Goal: Contribute content

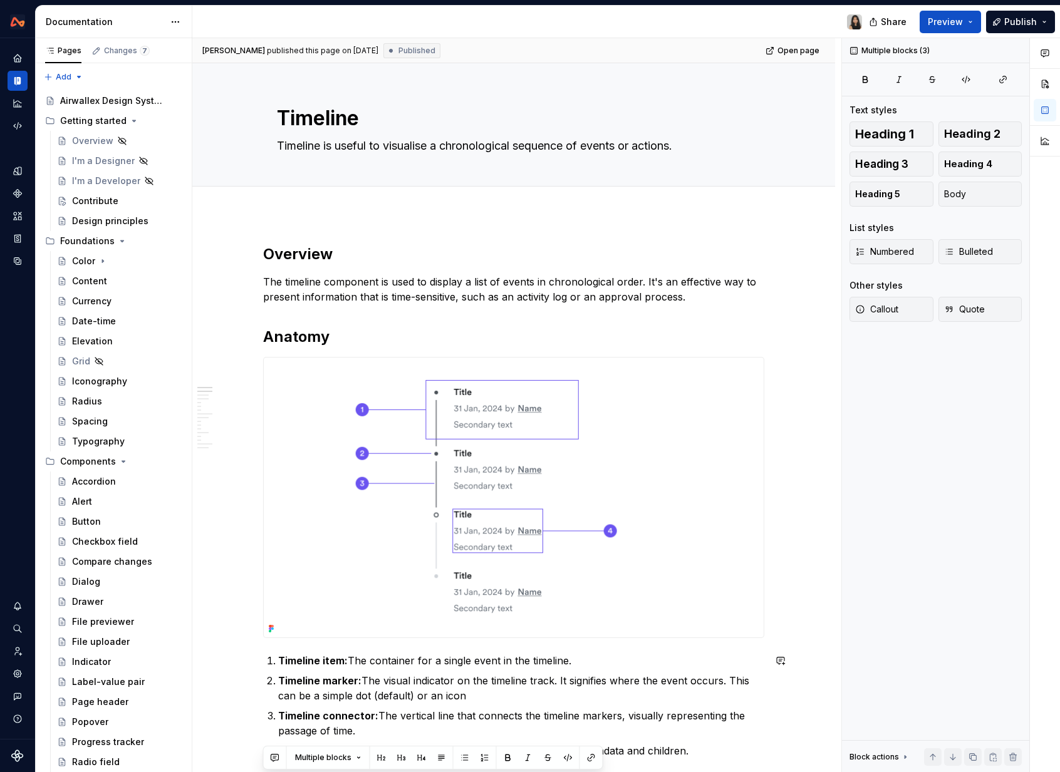
drag, startPoint x: 697, startPoint y: 768, endPoint x: 697, endPoint y: 836, distance: 68.3
click at [697, 772] on html "Design System Design system data Documentation Share Preview Publish Pages Chan…" at bounding box center [530, 386] width 1060 height 772
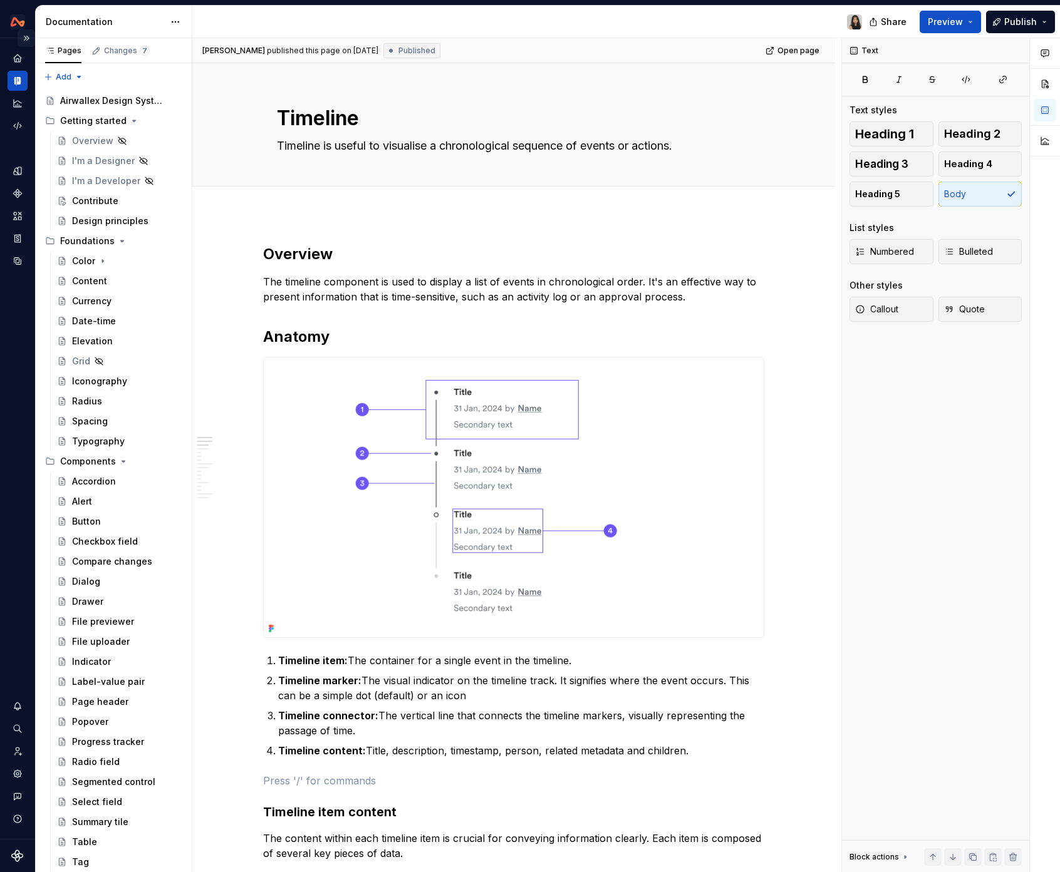
click at [32, 43] on button "Expand sidebar" at bounding box center [27, 38] width 18 height 18
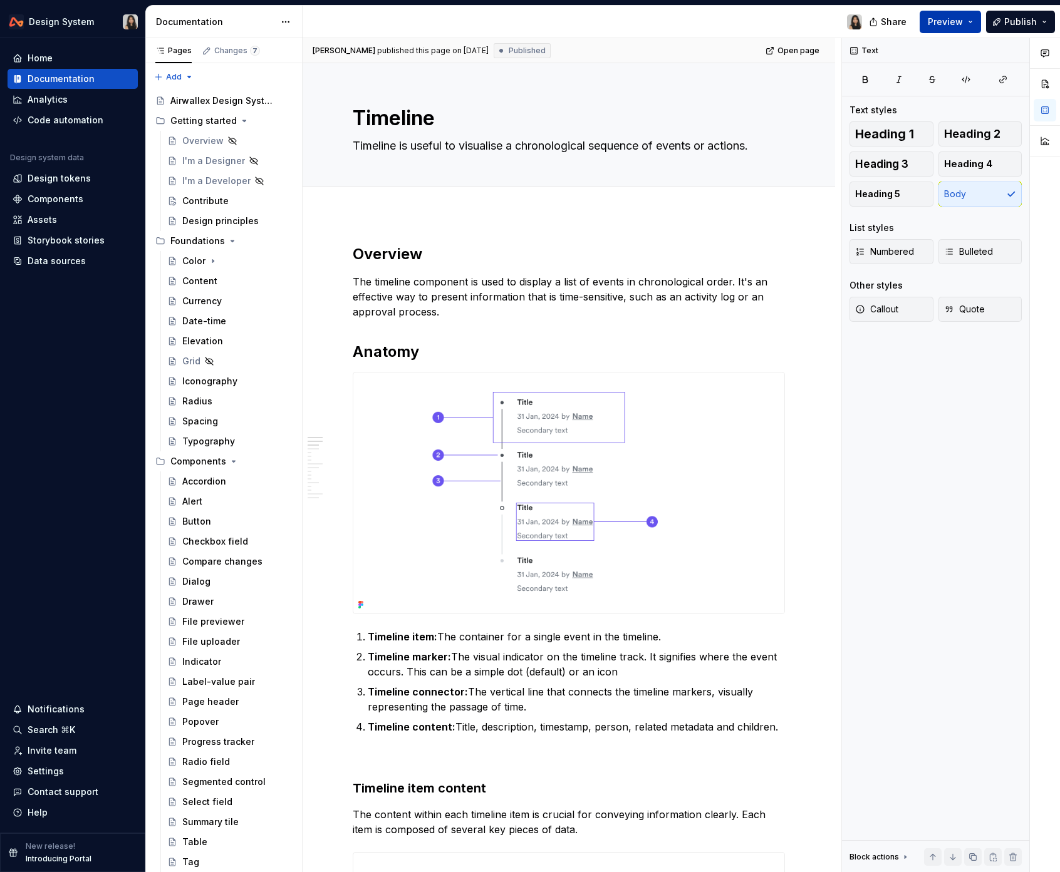
click at [947, 23] on span "Preview" at bounding box center [945, 22] width 35 height 13
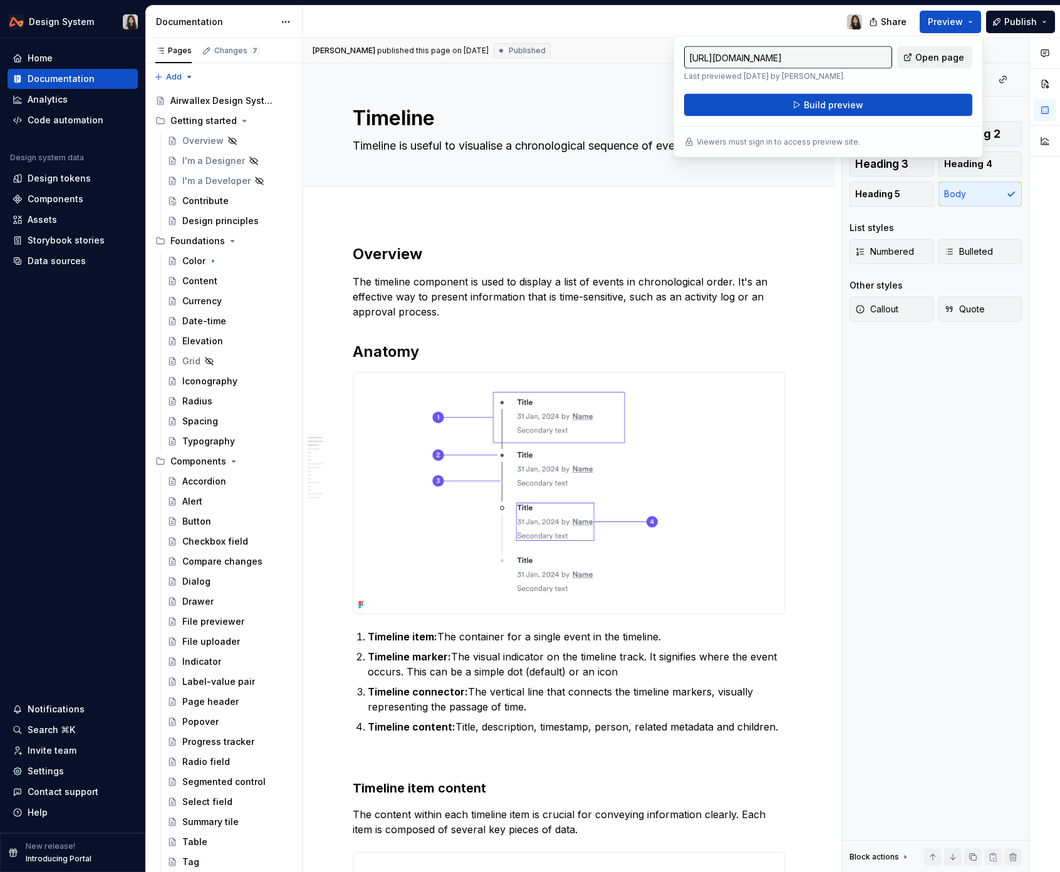
click at [921, 51] on span "Open page" at bounding box center [939, 57] width 49 height 13
click at [1017, 23] on span "Publish" at bounding box center [1020, 22] width 33 height 13
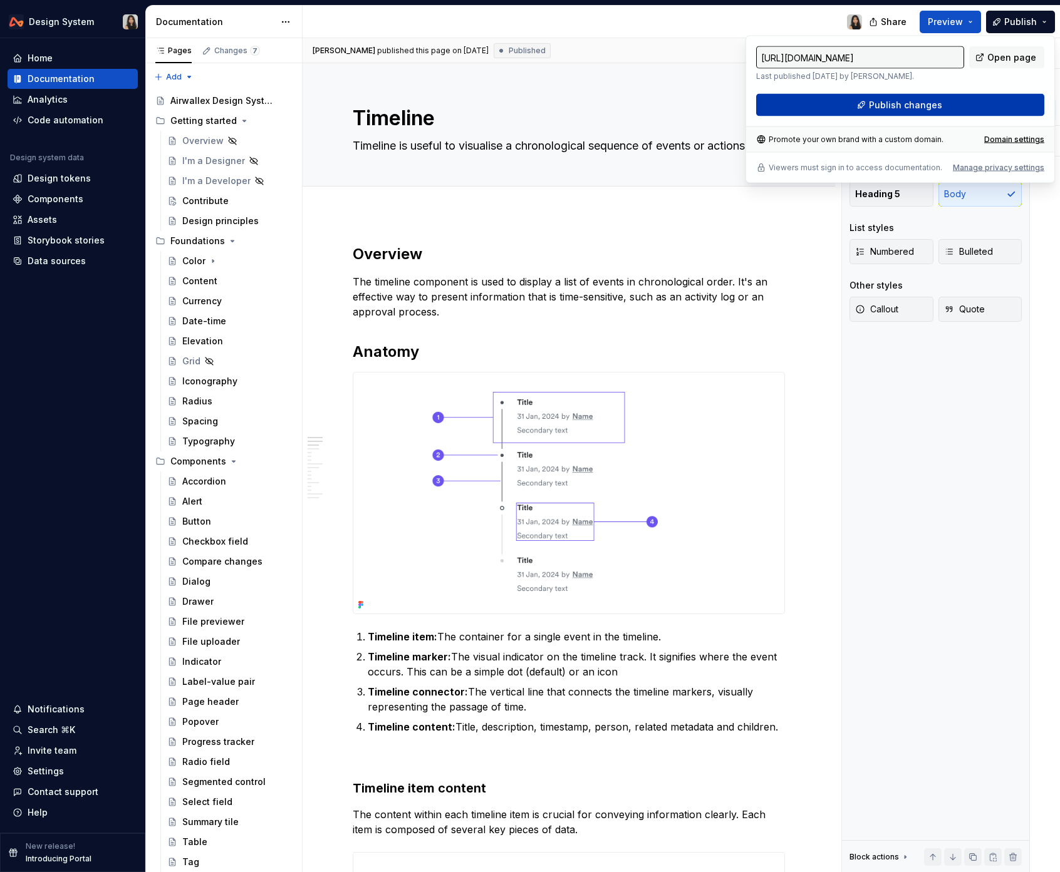
click at [962, 101] on button "Publish changes" at bounding box center [900, 105] width 288 height 23
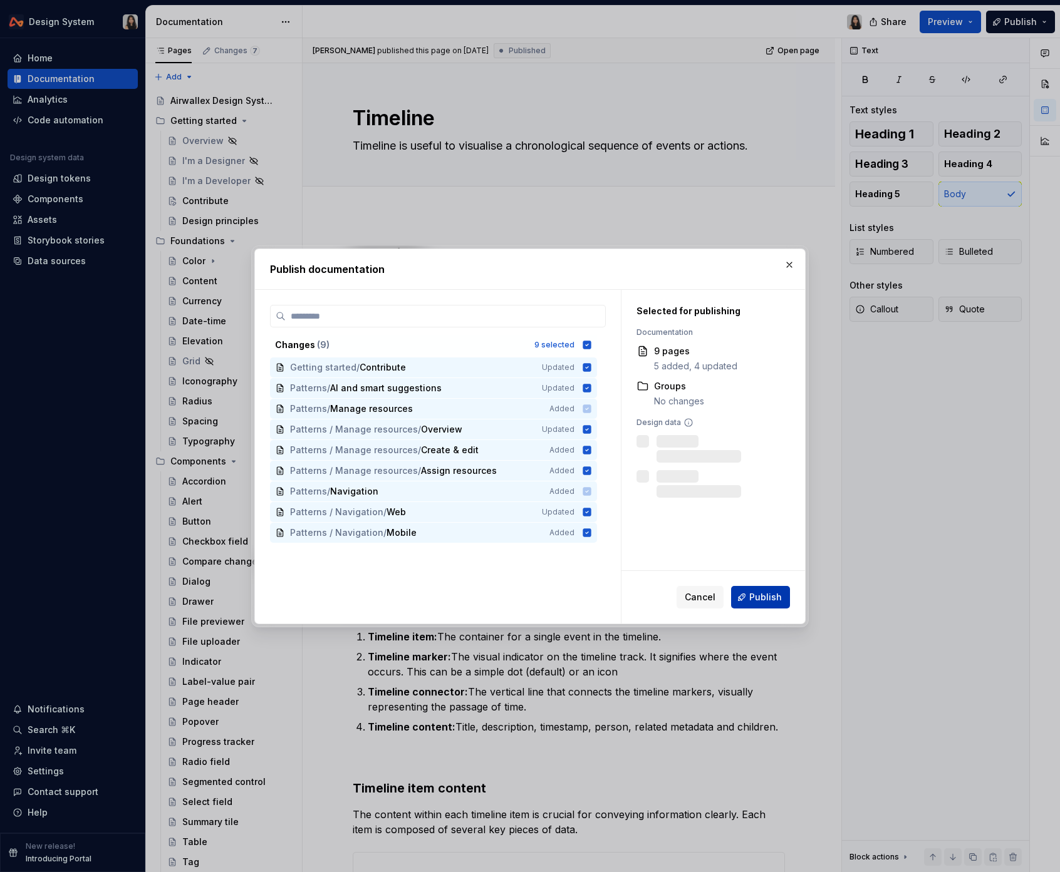
click at [763, 596] on span "Publish" at bounding box center [765, 597] width 33 height 13
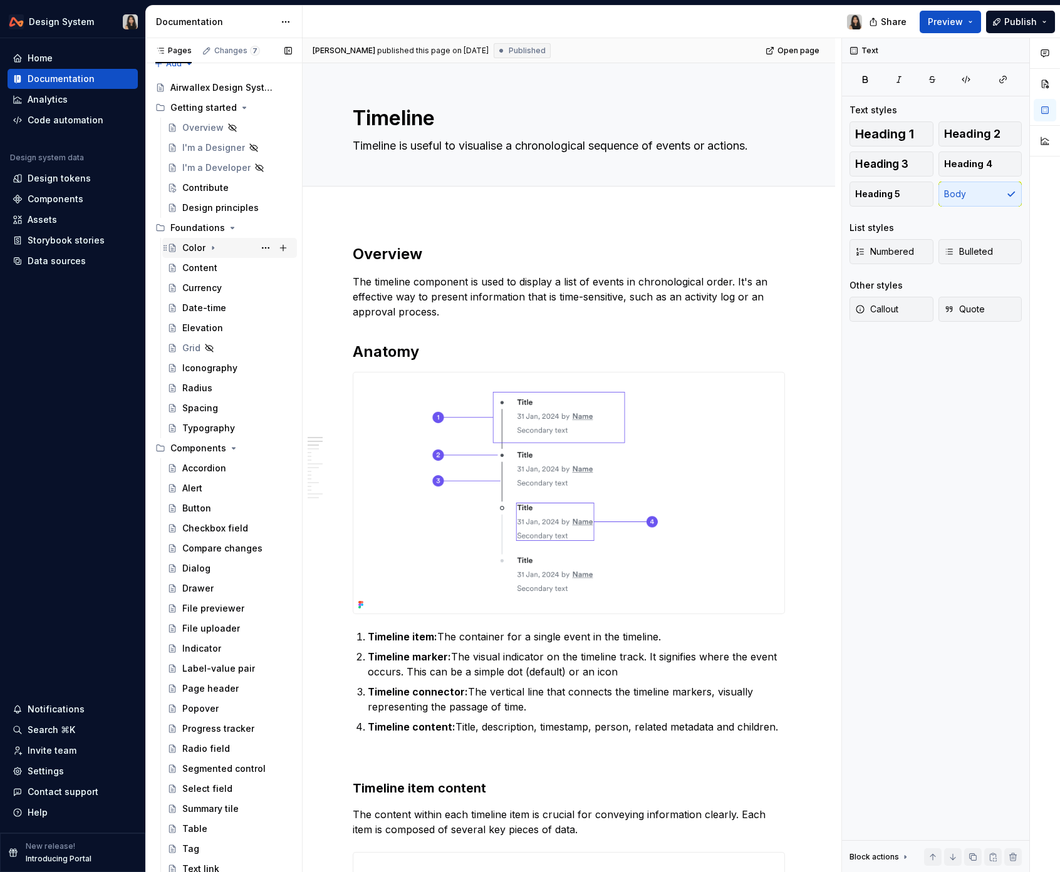
scroll to position [11, 0]
type textarea "*"
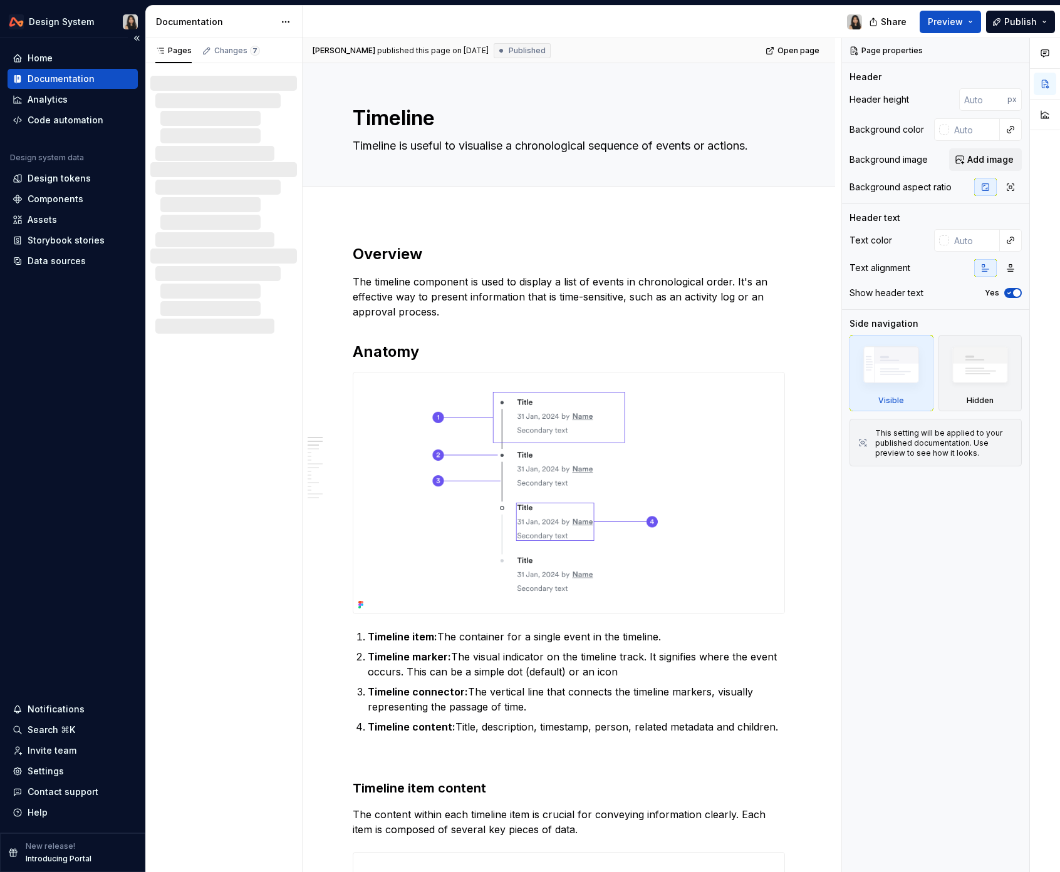
type textarea "*"
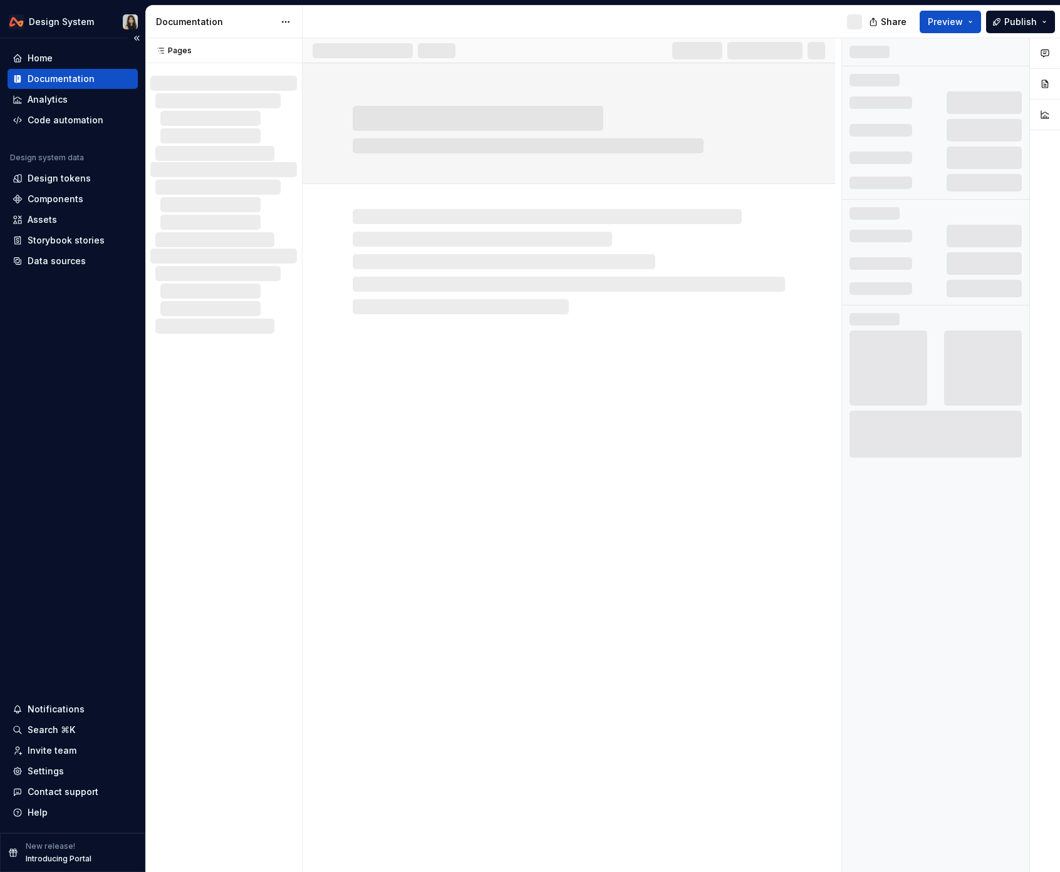
click at [80, 81] on div "Documentation" at bounding box center [61, 79] width 67 height 13
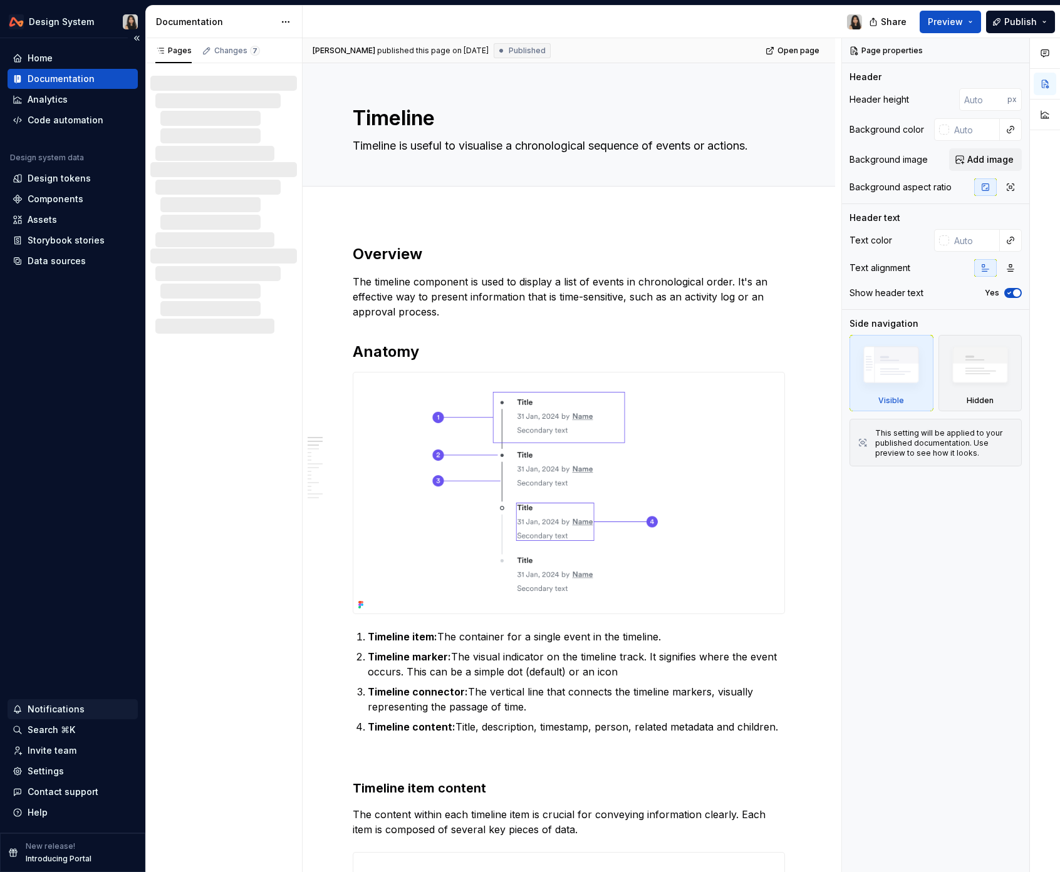
click at [65, 710] on div "Notifications" at bounding box center [56, 709] width 57 height 13
click at [66, 731] on html "Design System Home Documentation Analytics Code automation Design system data D…" at bounding box center [530, 436] width 1060 height 872
click at [66, 731] on div "Search ⌘K" at bounding box center [52, 730] width 48 height 13
type textarea "*"
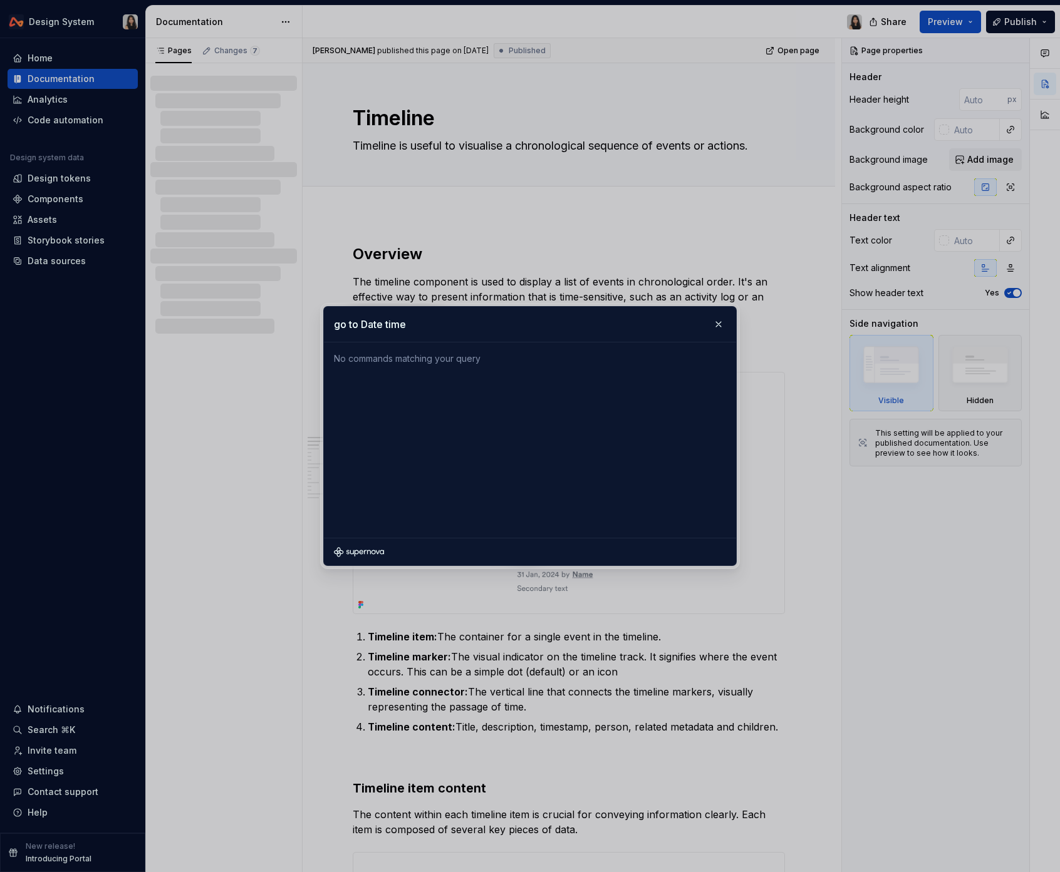
click at [385, 325] on input "go to Date time" at bounding box center [530, 324] width 412 height 35
type input "date time"
click at [718, 323] on button "button" at bounding box center [719, 325] width 18 height 18
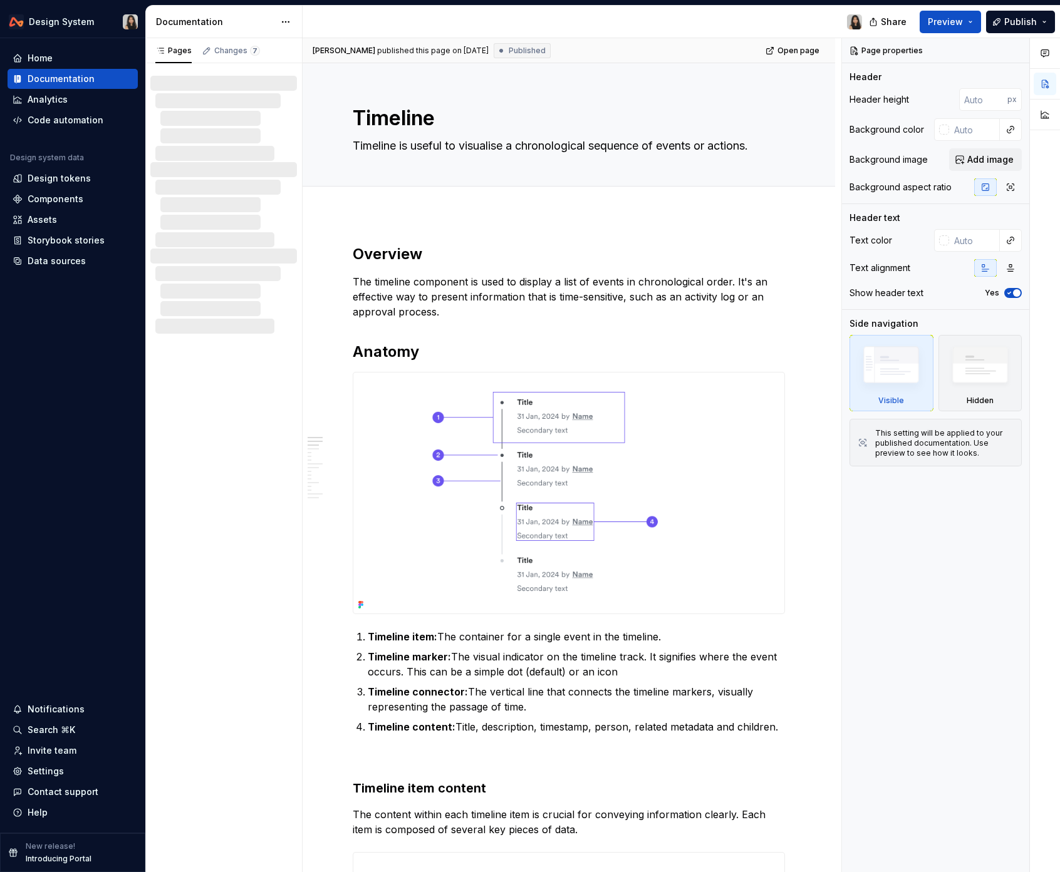
click at [430, 28] on div at bounding box center [587, 22] width 569 height 33
click at [204, 63] on div "button" at bounding box center [231, 62] width 68 height 1
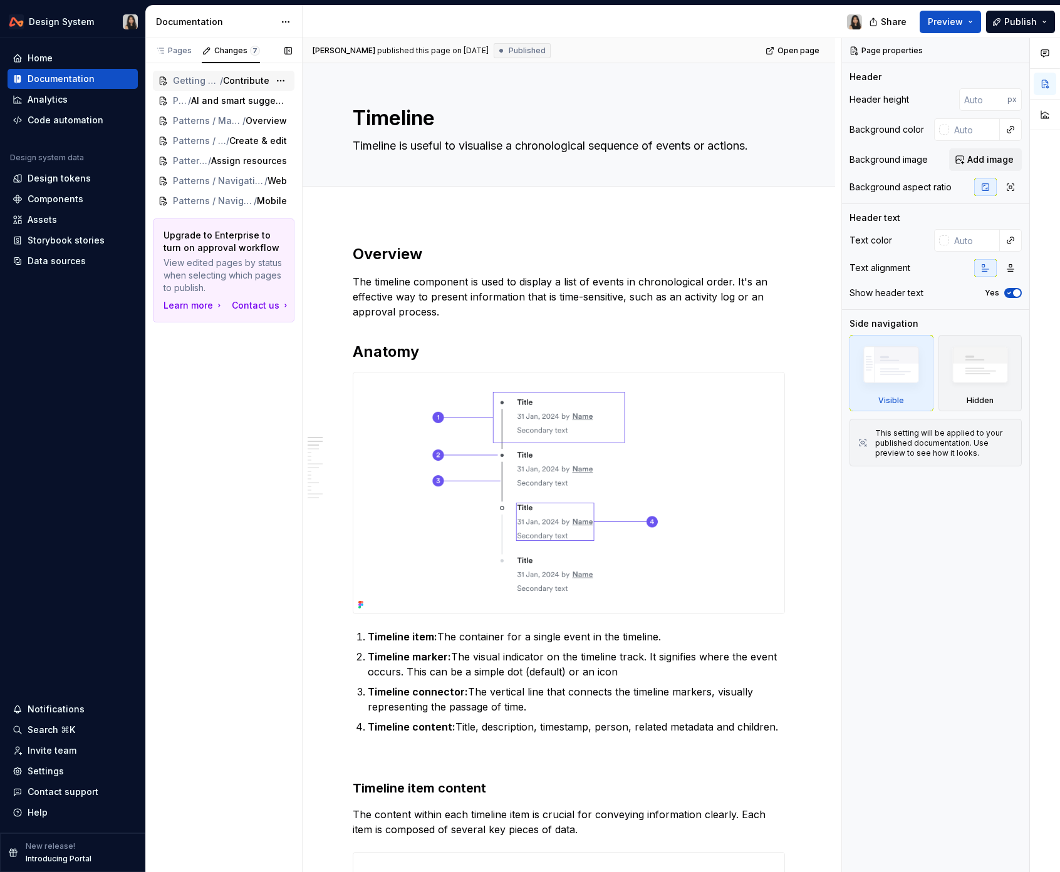
click at [208, 74] on div "Getting started / Contribute" at bounding box center [224, 81] width 142 height 20
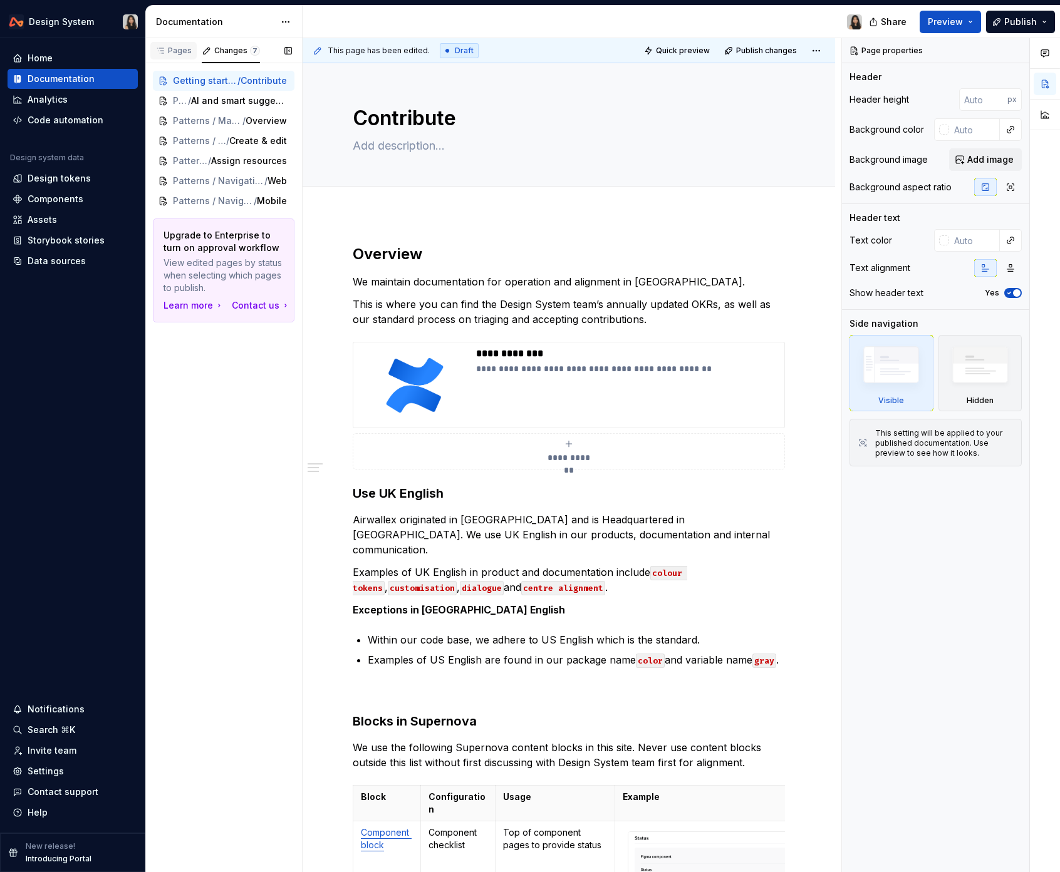
click at [171, 54] on div "Pages" at bounding box center [173, 51] width 36 height 10
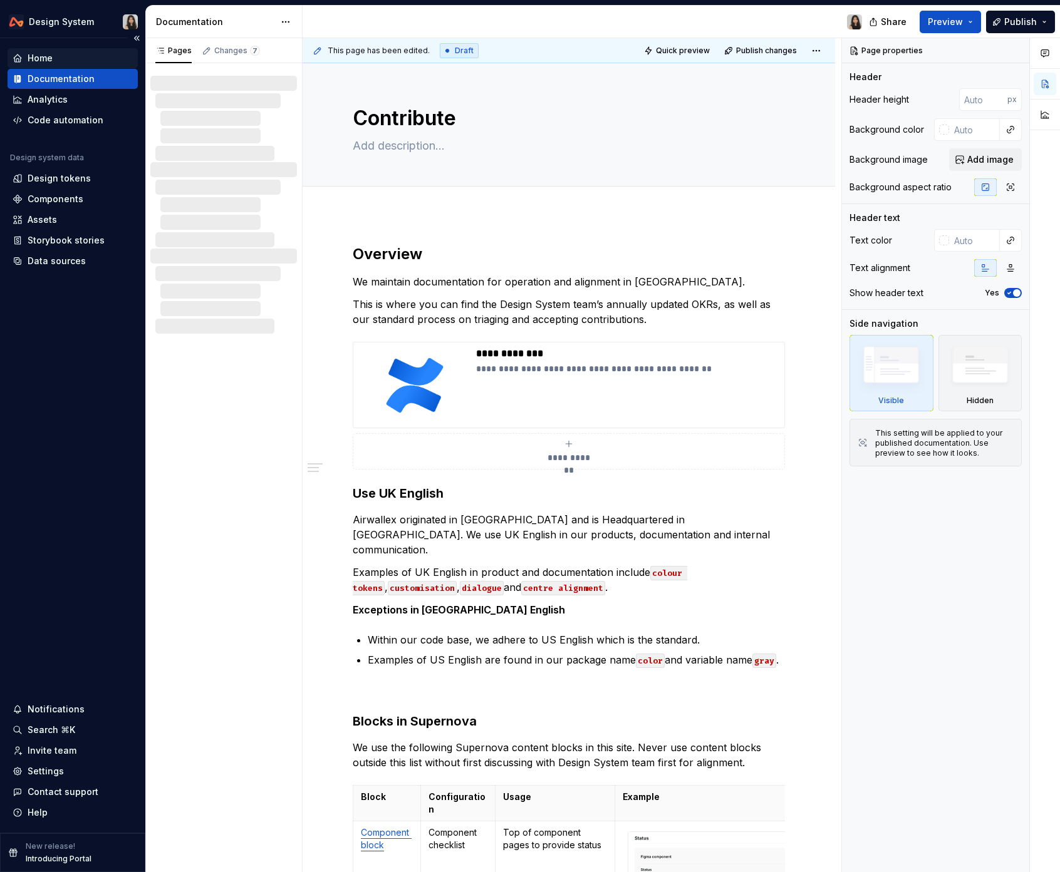
click at [44, 63] on div "Home" at bounding box center [40, 58] width 25 height 13
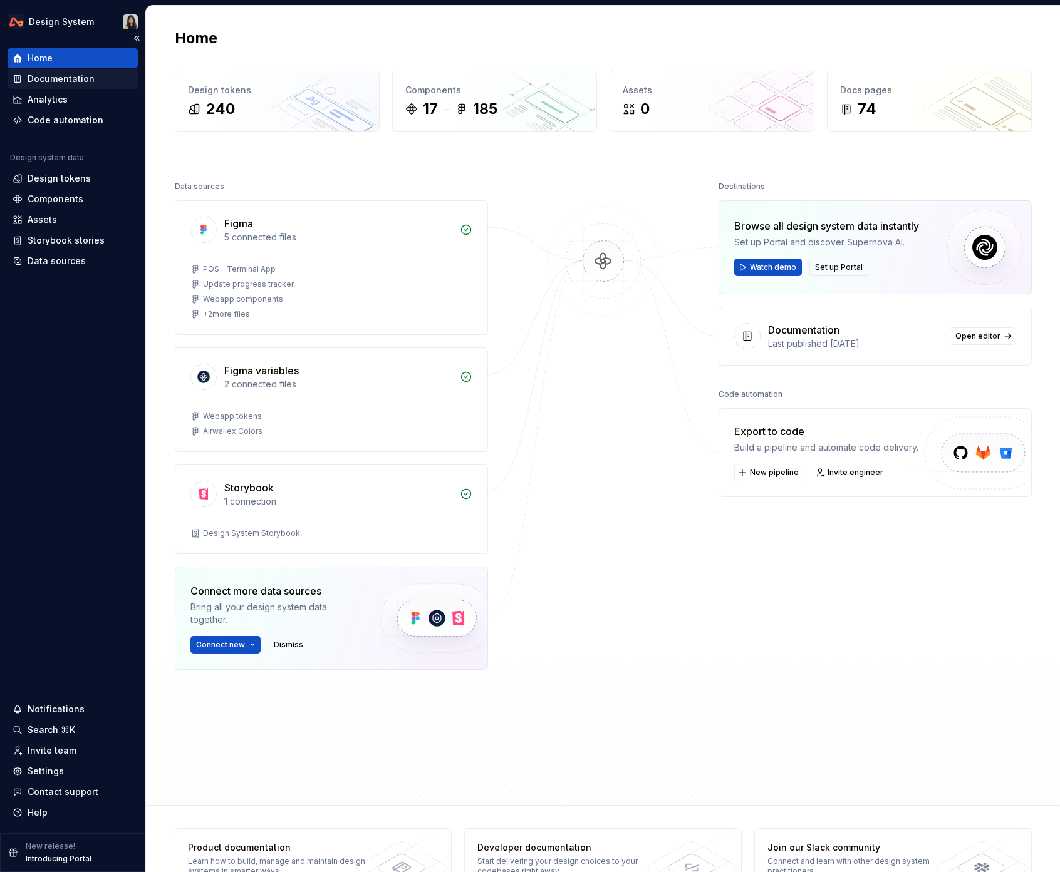
click at [45, 74] on div "Documentation" at bounding box center [61, 79] width 67 height 13
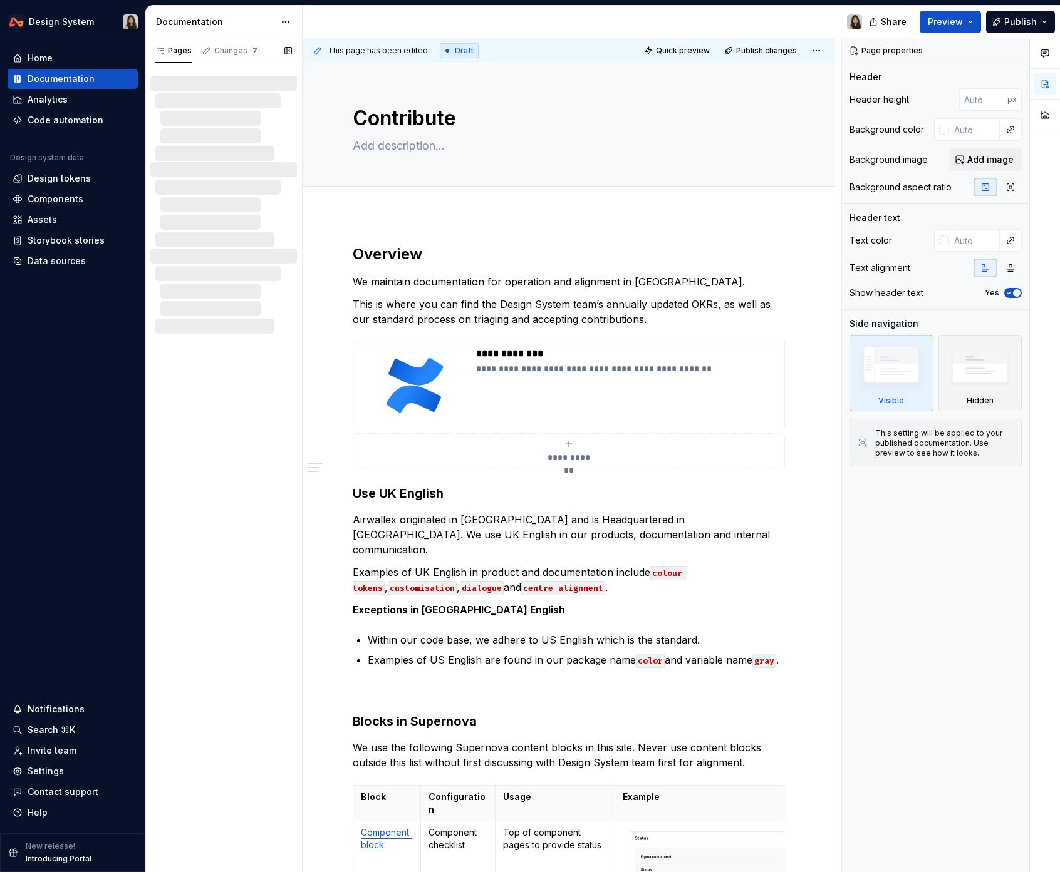
click at [258, 112] on div at bounding box center [228, 118] width 137 height 15
click at [855, 24] on img at bounding box center [854, 21] width 15 height 15
type textarea "*"
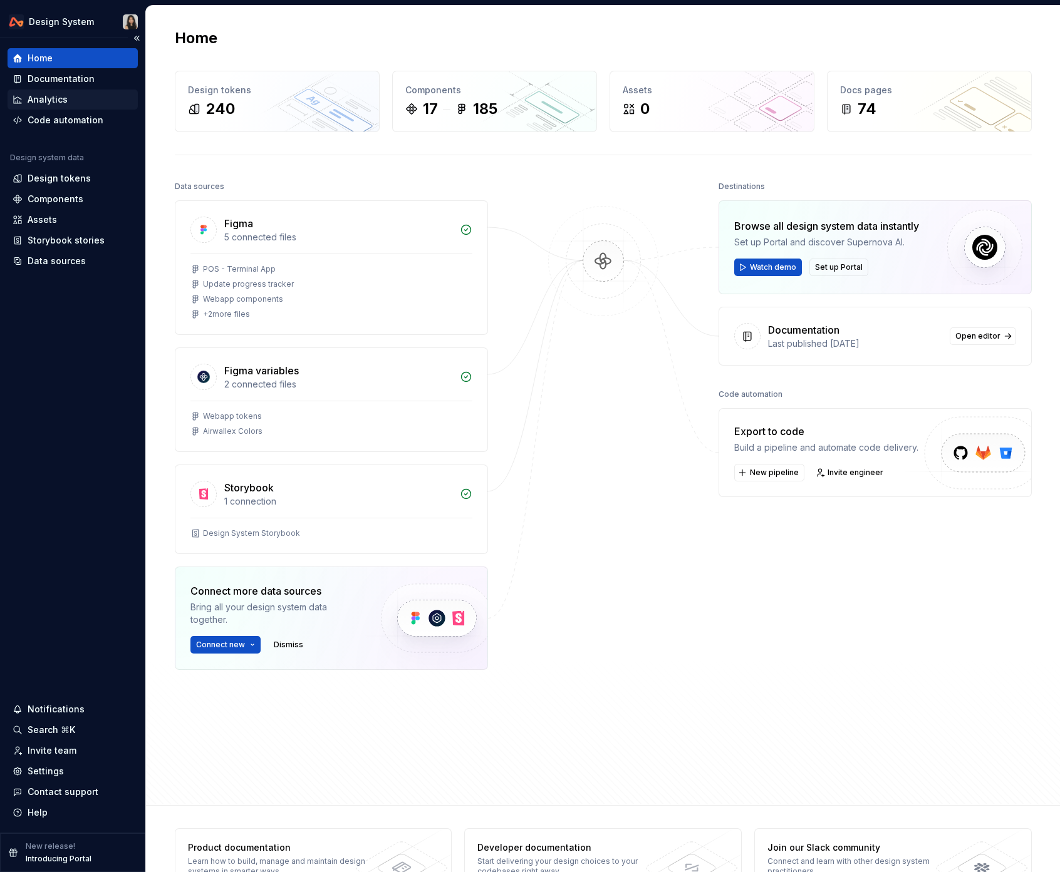
click at [71, 90] on div "Analytics" at bounding box center [73, 100] width 130 height 20
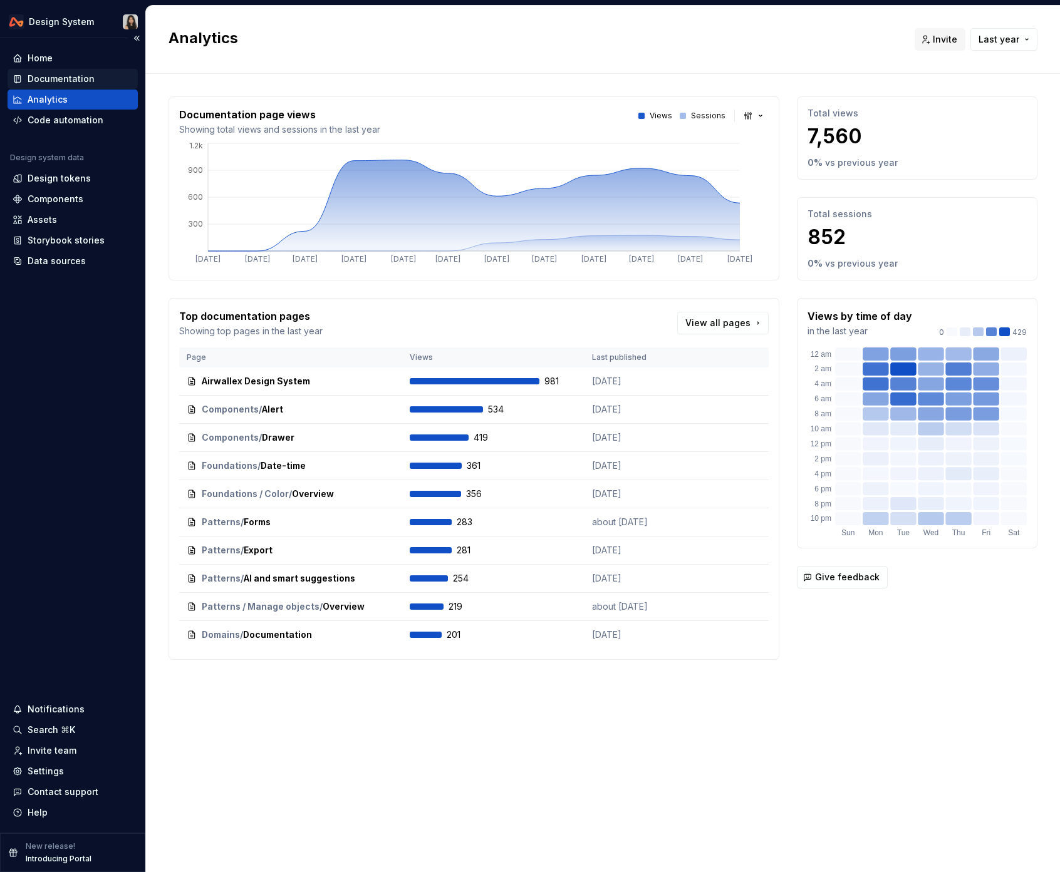
click at [73, 84] on div "Documentation" at bounding box center [61, 79] width 67 height 13
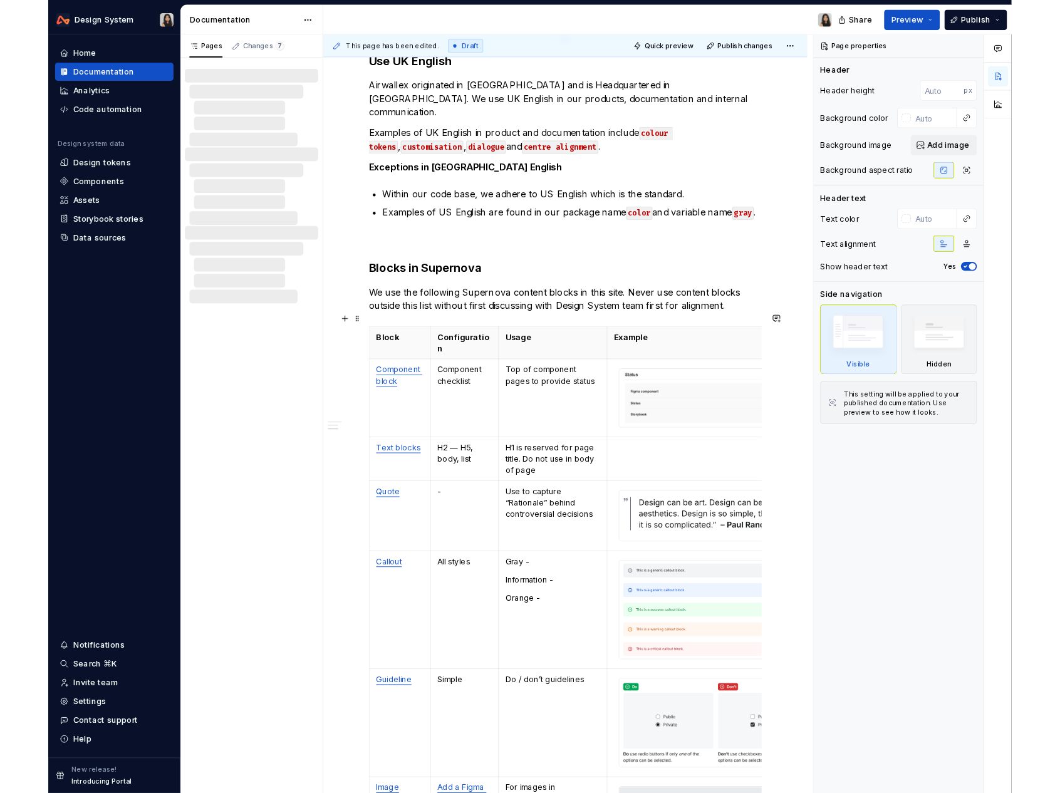
scroll to position [559, 0]
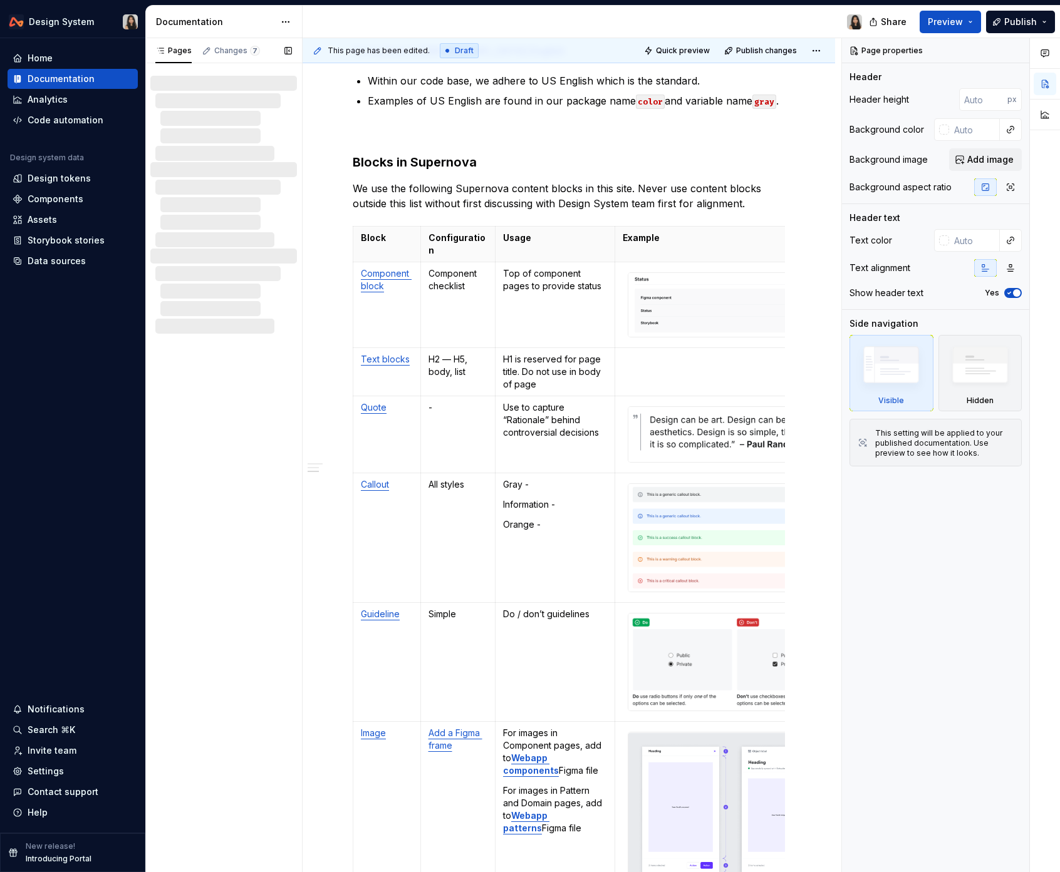
click at [185, 146] on div at bounding box center [226, 153] width 142 height 15
click at [200, 261] on div at bounding box center [223, 291] width 147 height 85
click at [142, 208] on div "Home Documentation Analytics Code automation Design system data Design tokens C…" at bounding box center [72, 435] width 145 height 795
click at [222, 208] on div at bounding box center [228, 204] width 137 height 15
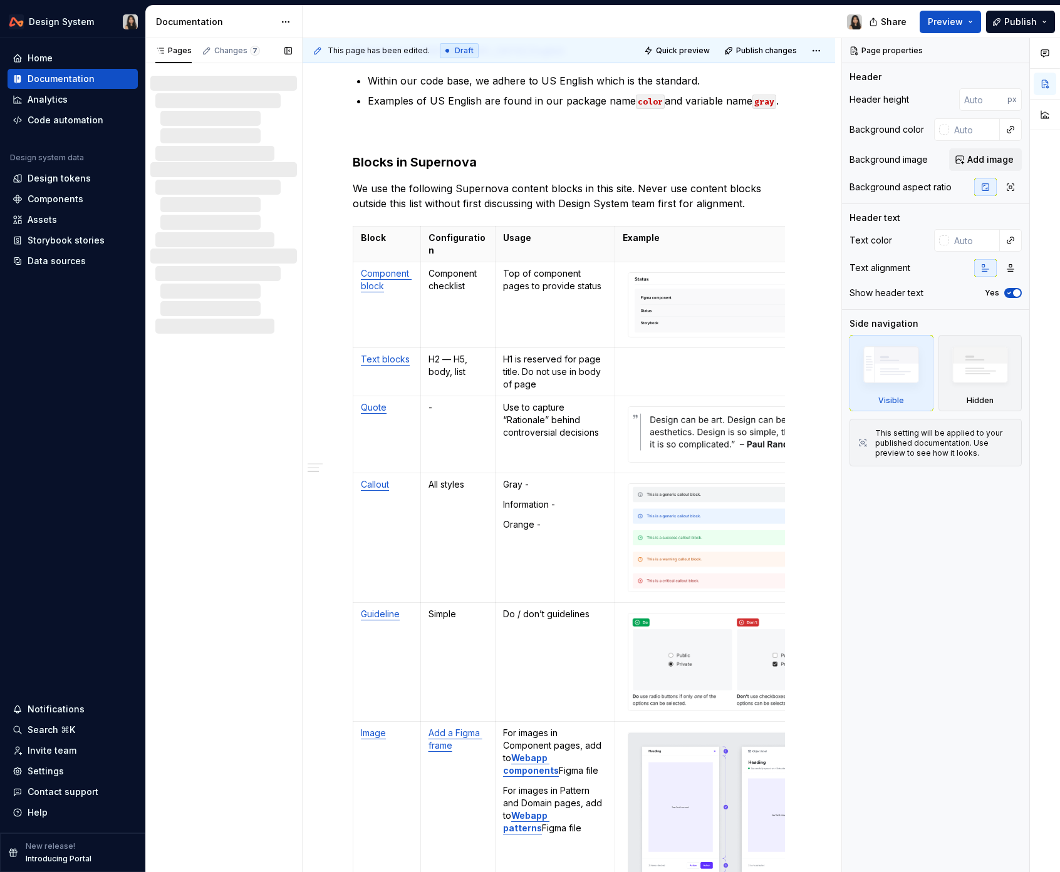
click at [220, 207] on div at bounding box center [228, 204] width 137 height 15
click at [219, 206] on div at bounding box center [228, 204] width 137 height 15
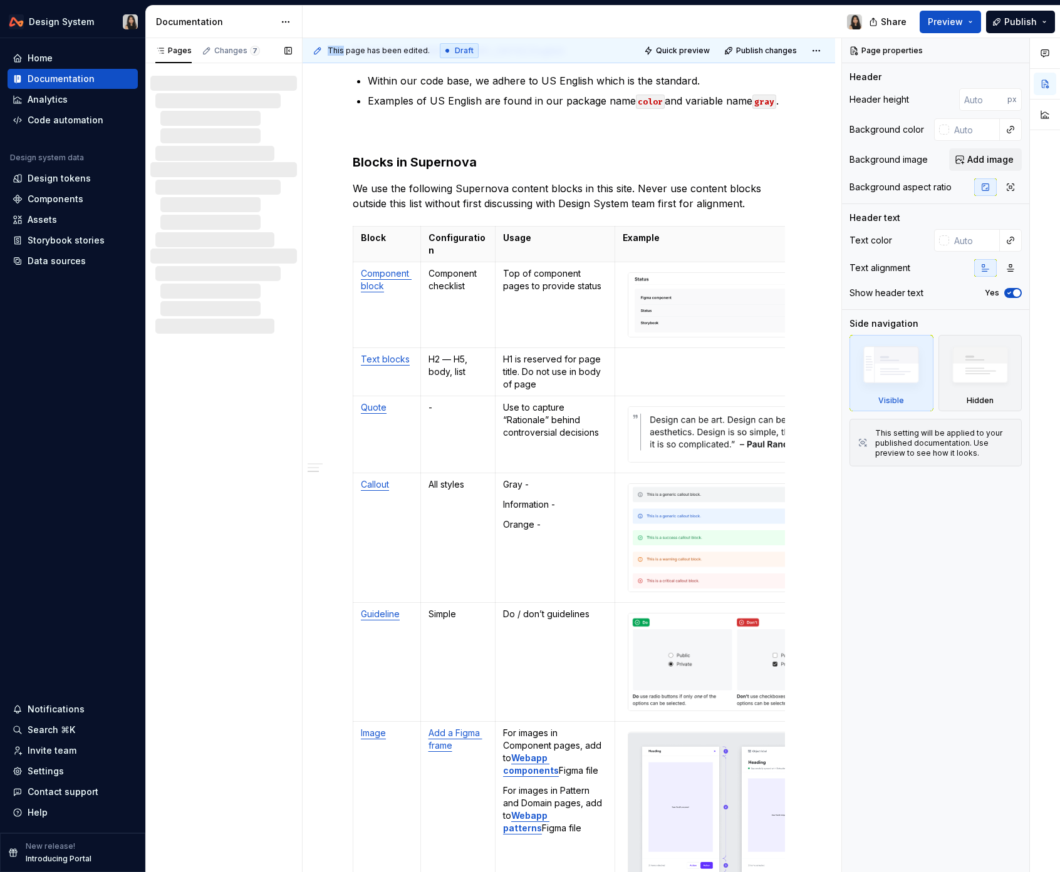
click at [219, 206] on div at bounding box center [228, 204] width 137 height 15
click at [254, 52] on span "7" at bounding box center [255, 51] width 10 height 10
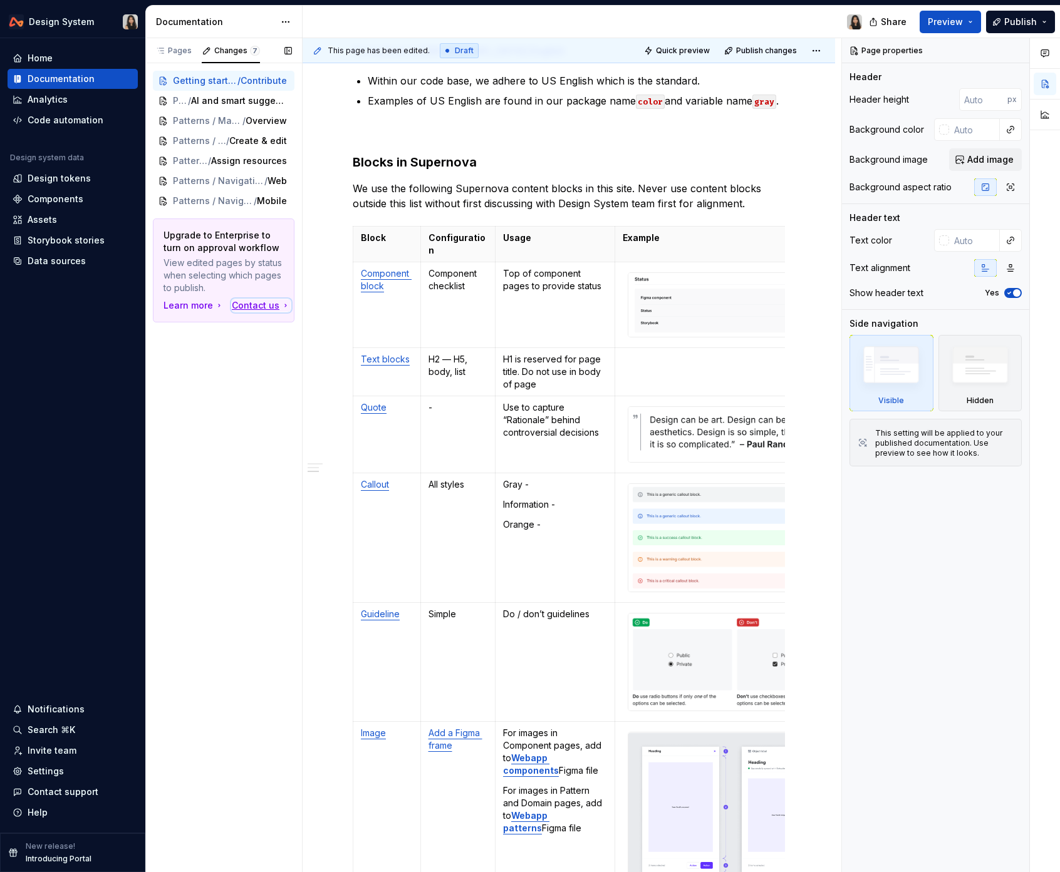
click at [251, 306] on div "Contact us" at bounding box center [261, 305] width 59 height 13
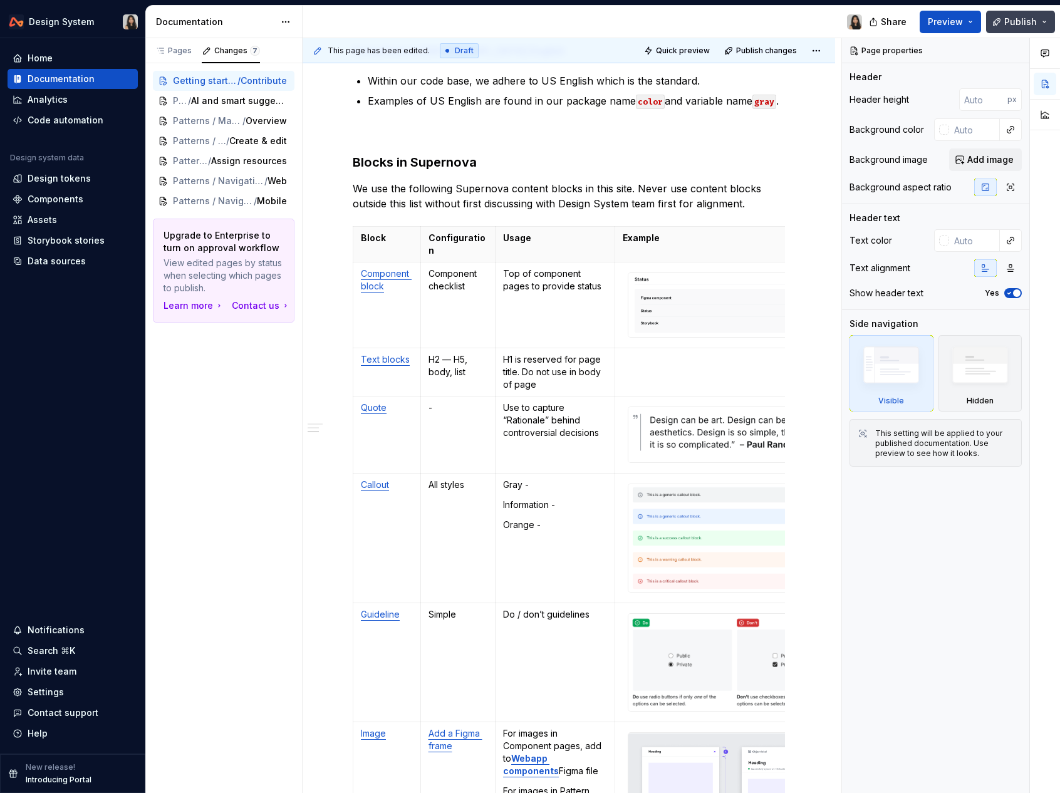
click at [1030, 22] on span "Publish" at bounding box center [1020, 22] width 33 height 13
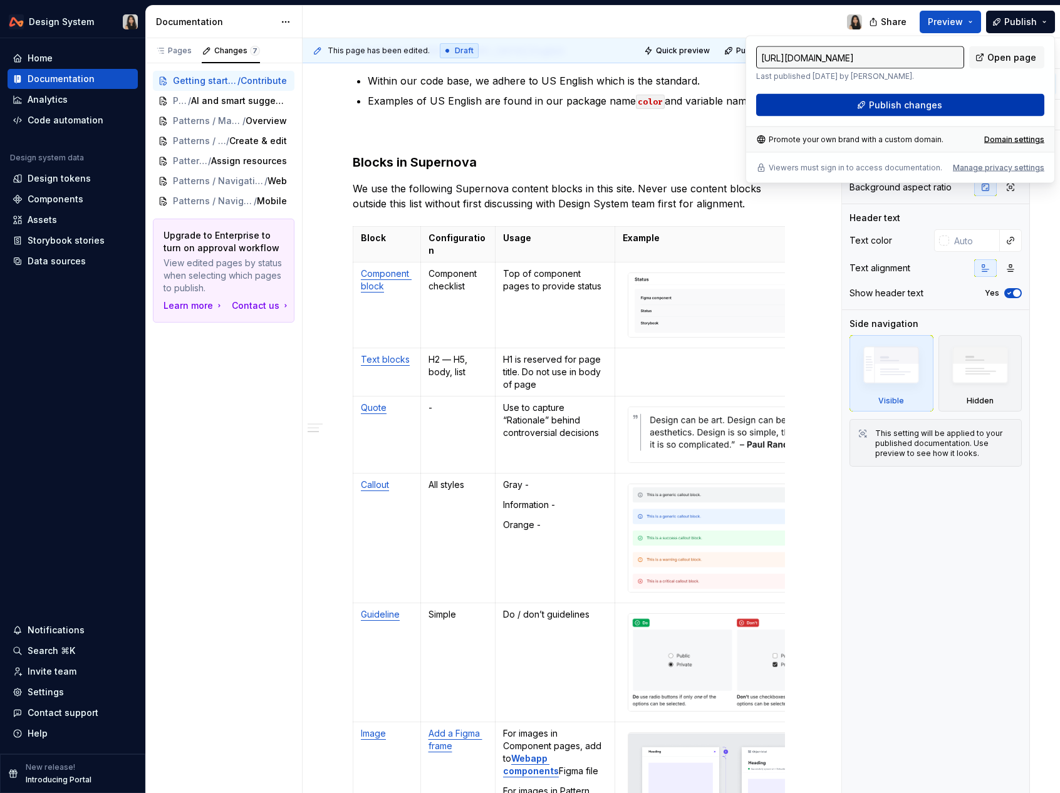
click at [995, 110] on button "Publish changes" at bounding box center [900, 105] width 288 height 23
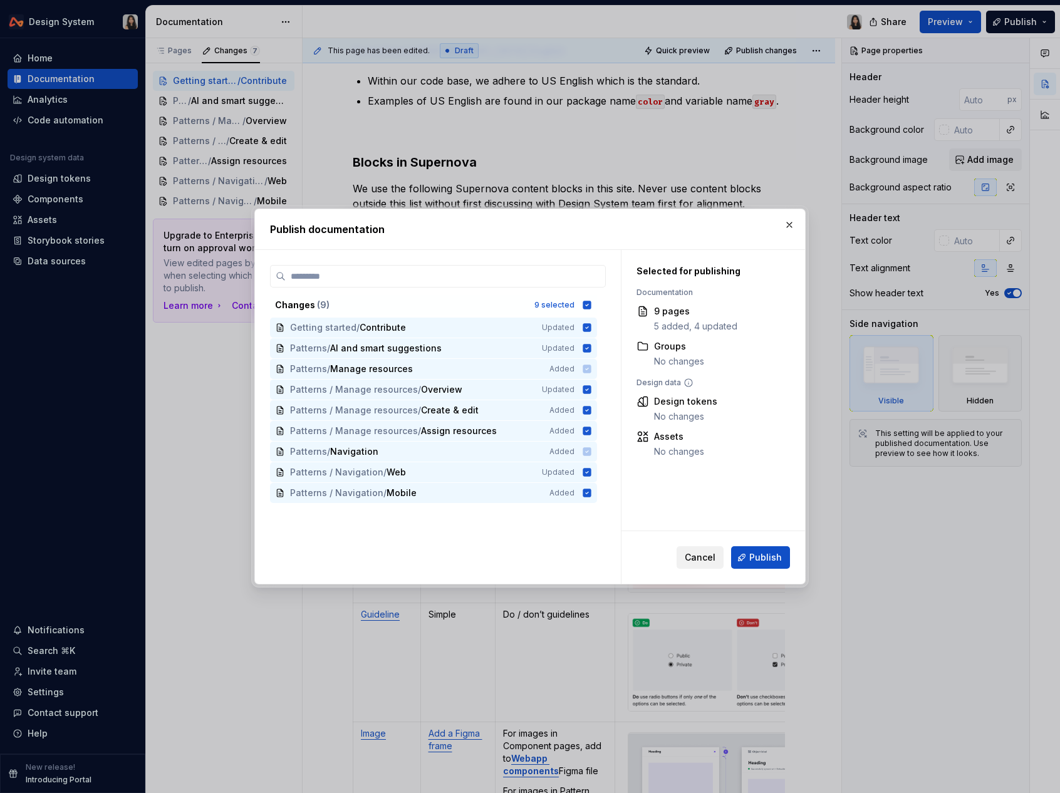
click at [708, 562] on span "Cancel" at bounding box center [700, 557] width 31 height 13
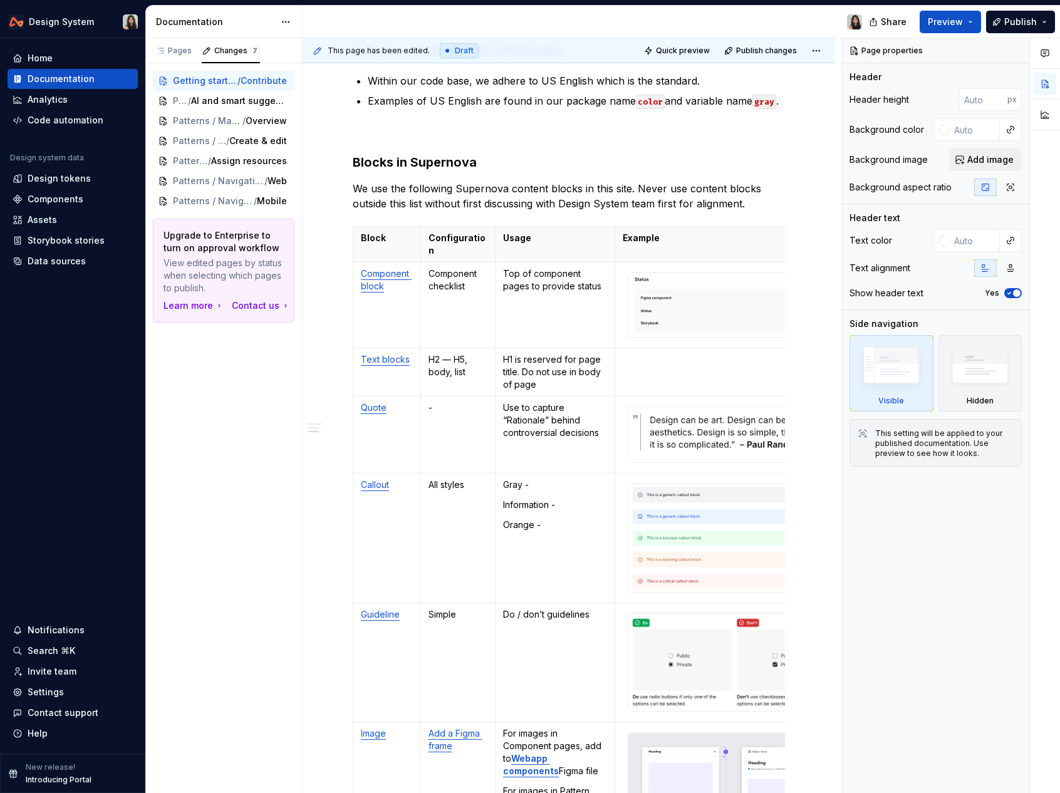
type textarea "*"
click at [173, 59] on div "Pages" at bounding box center [173, 52] width 46 height 21
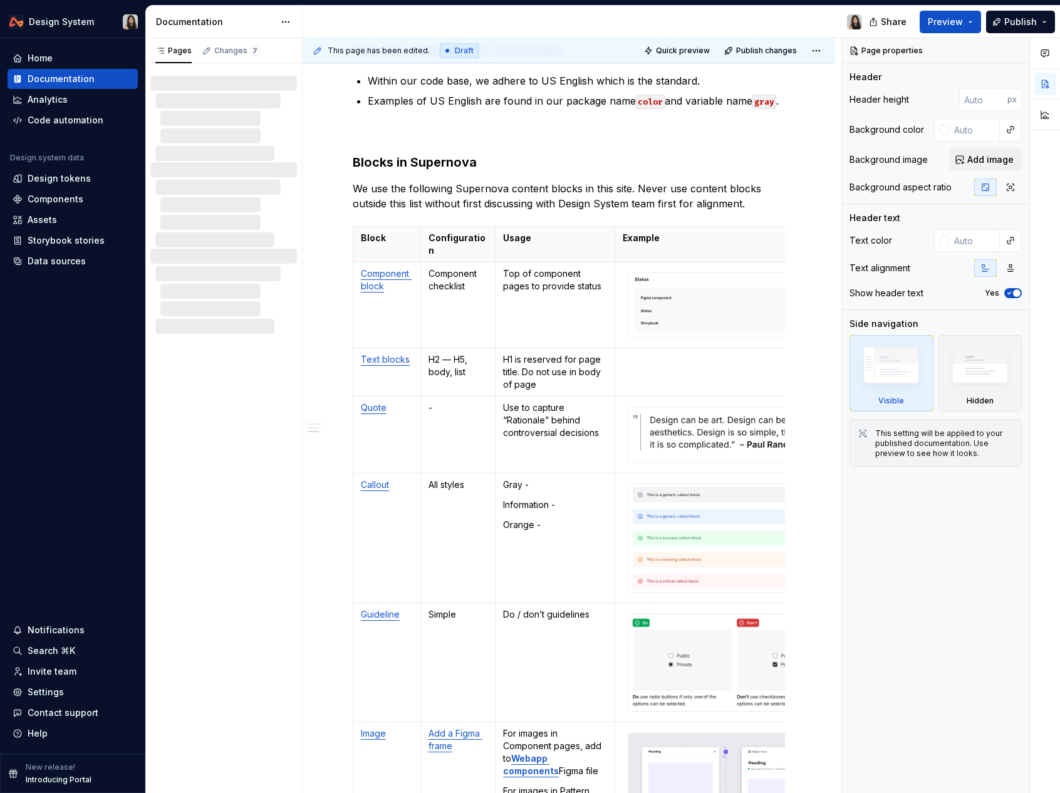
type textarea "*"
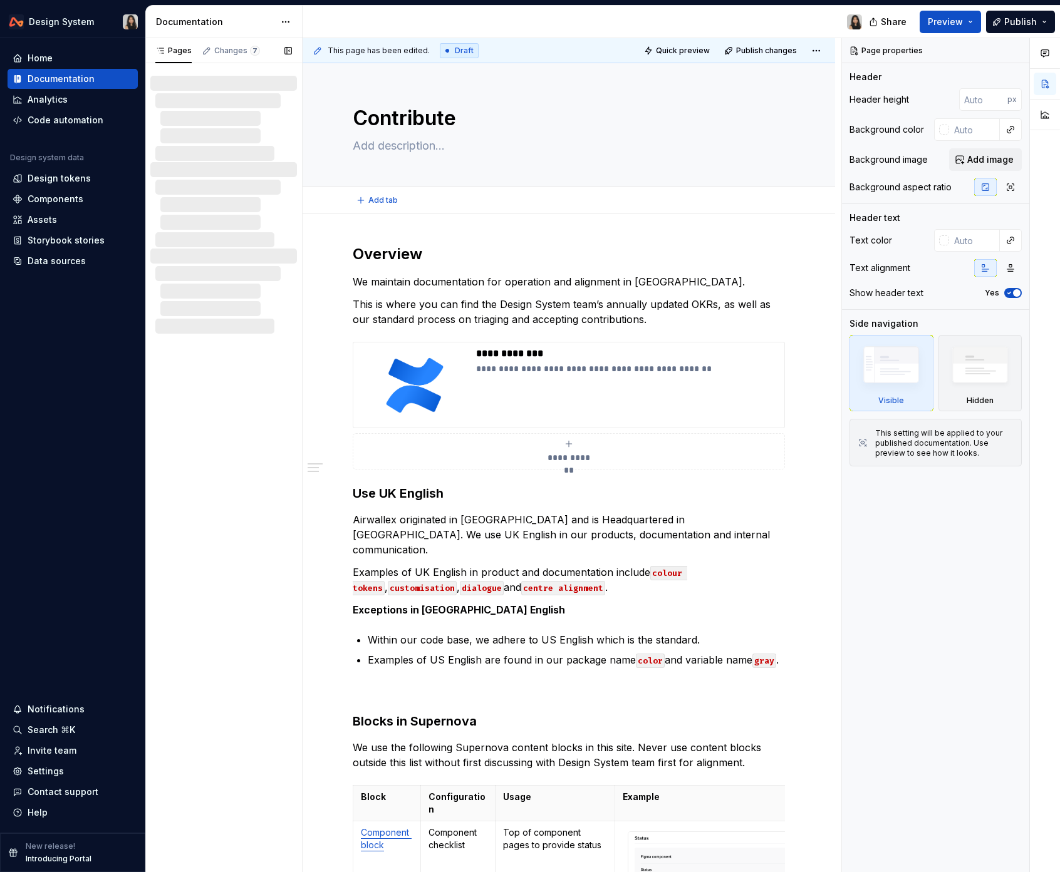
type textarea "*"
click at [227, 399] on div "Pages Changes 7 Getting started / Contribute Patterns / AI and smart suggestion…" at bounding box center [223, 455] width 157 height 835
type textarea "*"
